Goal: Task Accomplishment & Management: Manage account settings

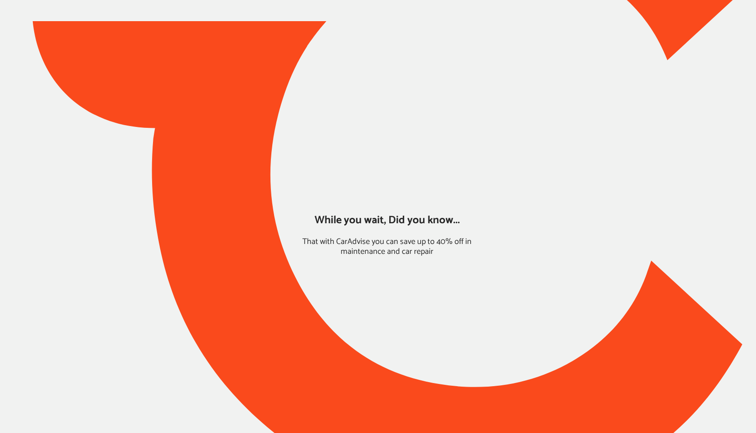
type input "*****"
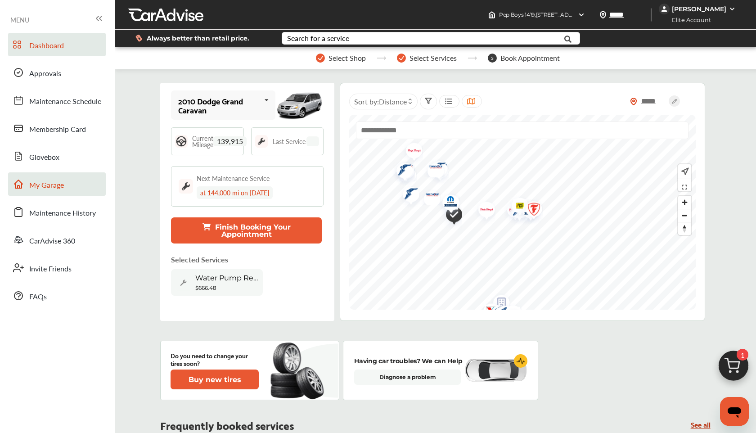
click at [67, 190] on link "My Garage" at bounding box center [57, 183] width 98 height 23
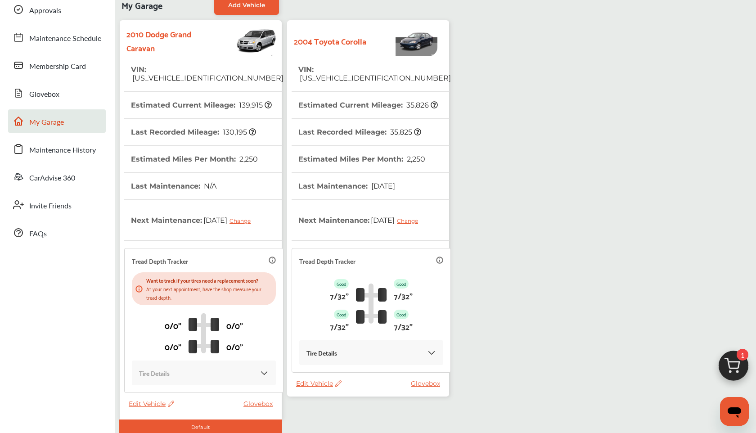
scroll to position [126, 0]
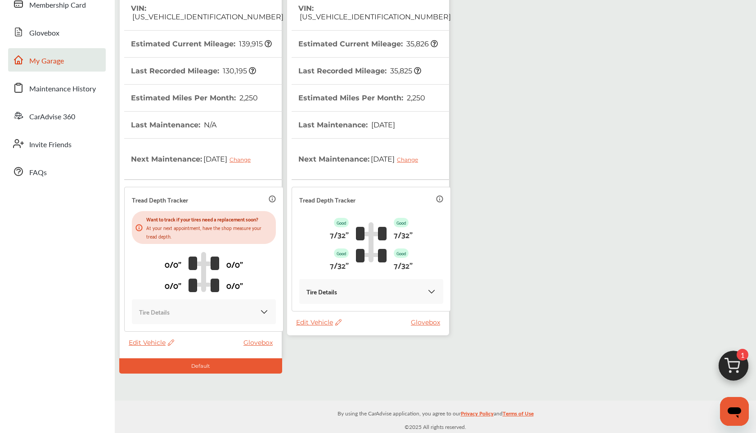
click at [354, 308] on div "Tread Depth Tracker Good 7/32" Good 7/32" Good 7/32" Good 7/32" Tire Details" at bounding box center [371, 249] width 159 height 125
click at [340, 322] on icon at bounding box center [337, 322] width 9 height 6
click at [359, 362] on div "Use this vehicle" at bounding box center [380, 360] width 81 height 14
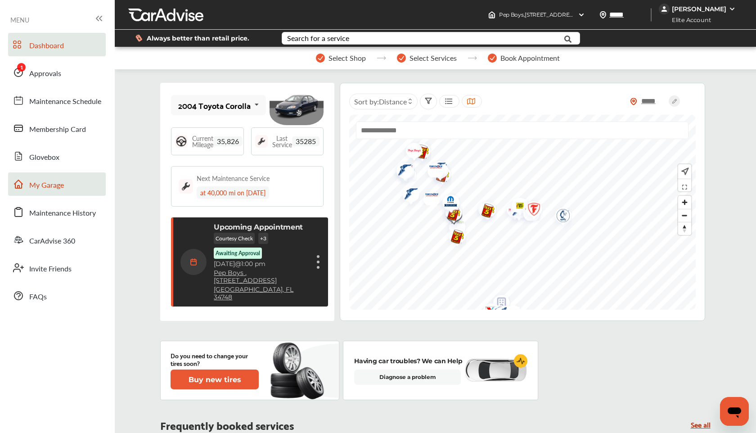
click at [62, 191] on link "My Garage" at bounding box center [57, 183] width 98 height 23
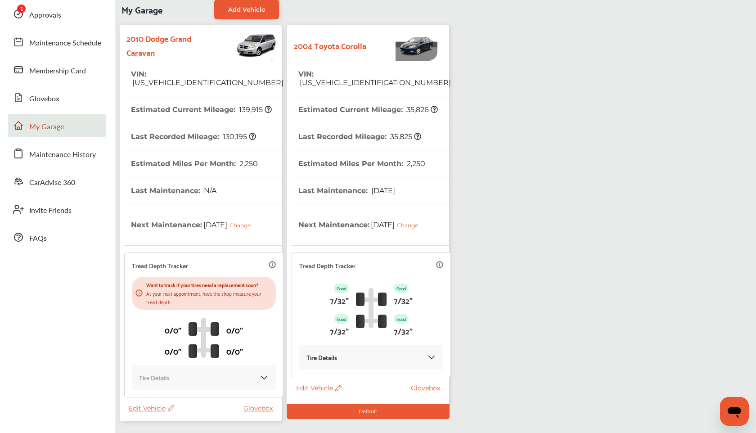
scroll to position [126, 0]
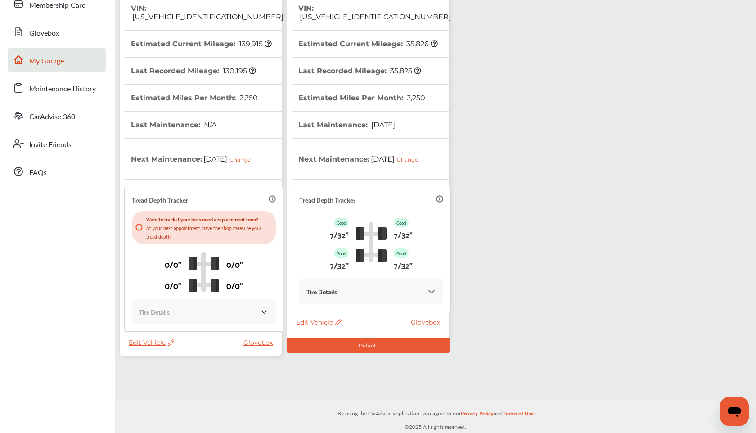
click at [169, 340] on icon at bounding box center [170, 342] width 9 height 6
click at [182, 363] on div "Remove" at bounding box center [209, 363] width 81 height 14
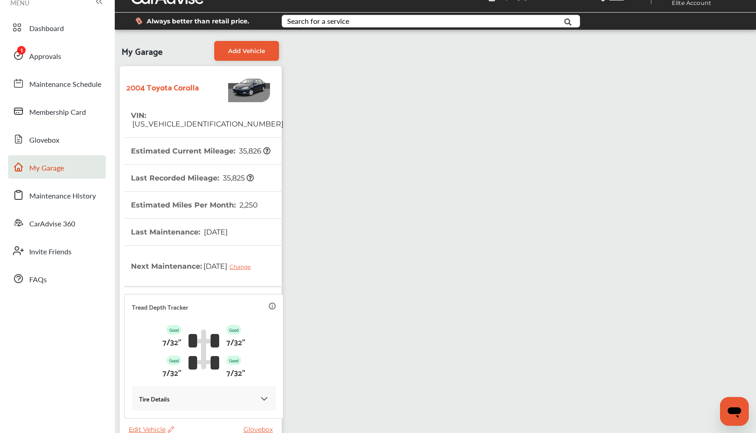
scroll to position [0, 0]
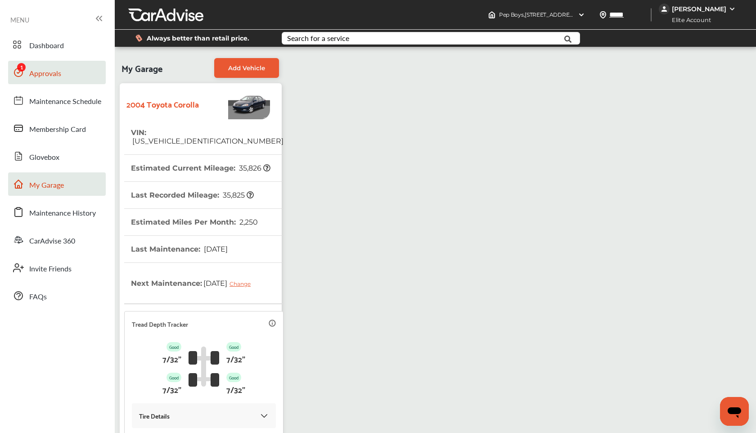
click at [56, 77] on span "Approvals" at bounding box center [45, 74] width 32 height 12
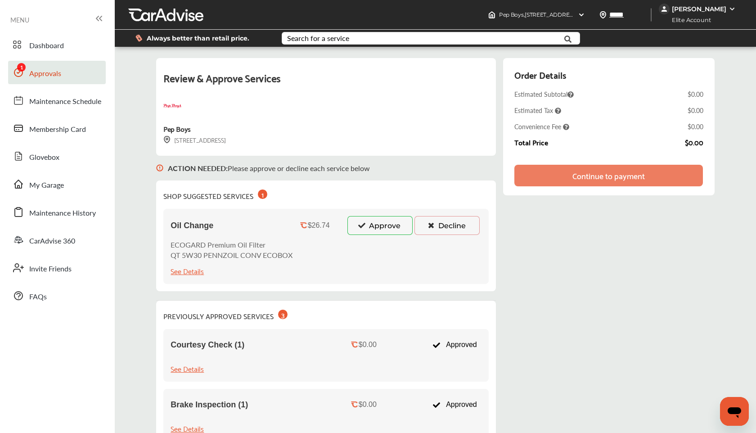
click at [381, 226] on button "Approve" at bounding box center [379, 225] width 65 height 19
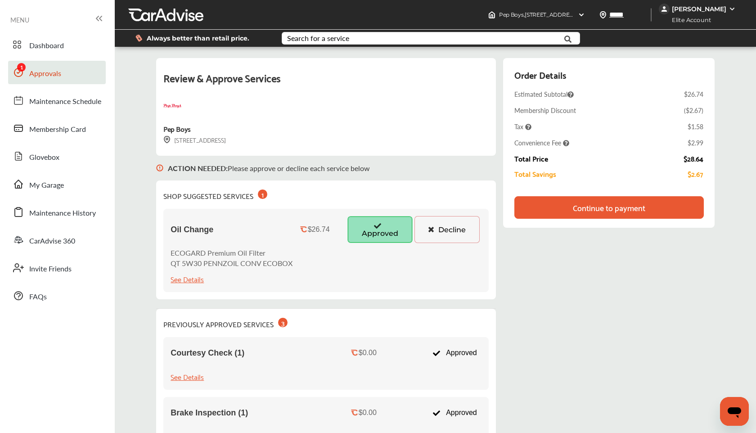
click at [567, 203] on div "Continue to payment" at bounding box center [608, 207] width 189 height 23
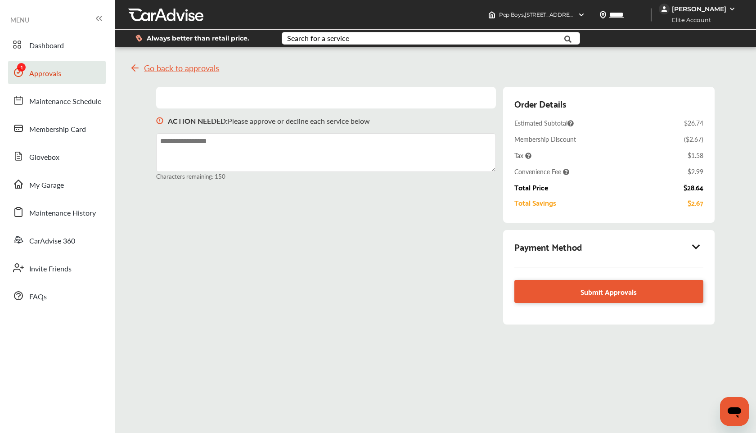
click at [693, 243] on icon at bounding box center [696, 246] width 11 height 9
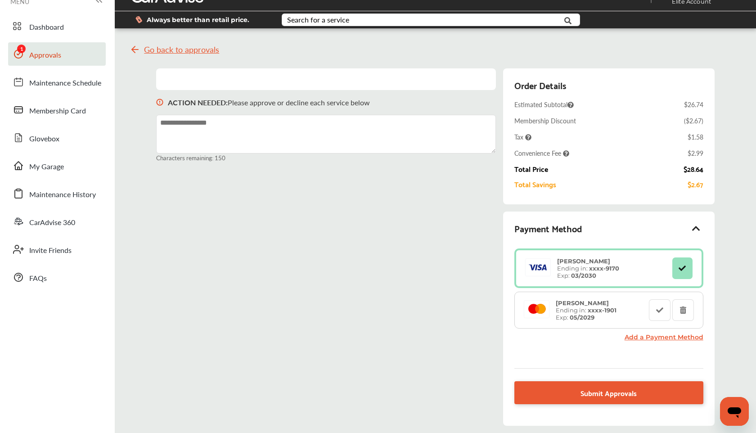
scroll to position [19, 0]
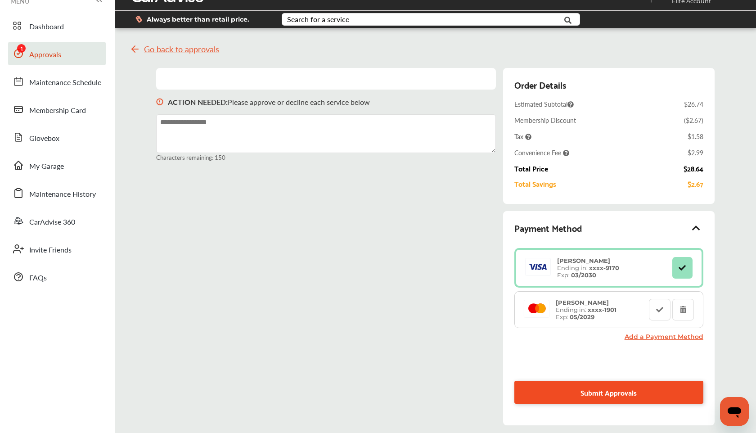
drag, startPoint x: 576, startPoint y: 391, endPoint x: 558, endPoint y: 387, distance: 17.9
click at [559, 391] on link "Submit Approvals" at bounding box center [608, 392] width 189 height 23
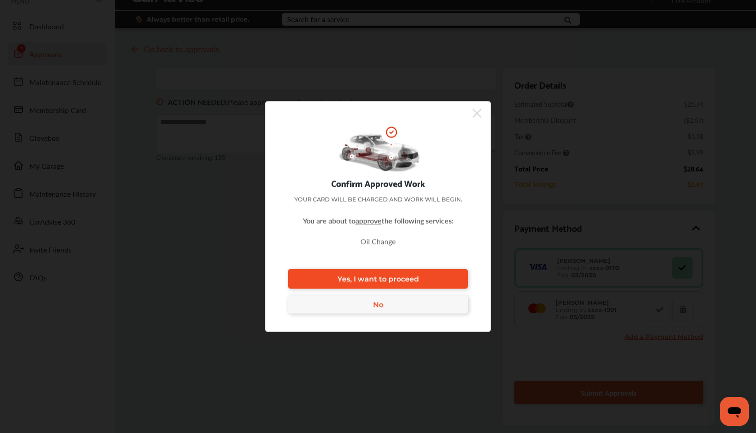
click at [415, 275] on span "Yes, I want to proceed" at bounding box center [378, 279] width 81 height 9
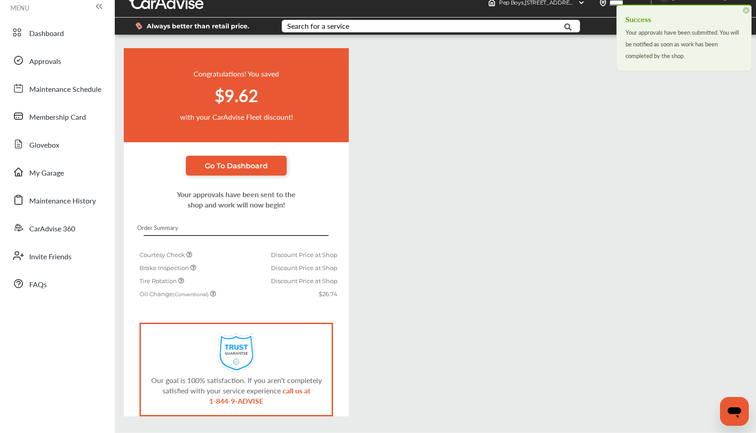
scroll to position [19, 0]
